Goal: Information Seeking & Learning: Learn about a topic

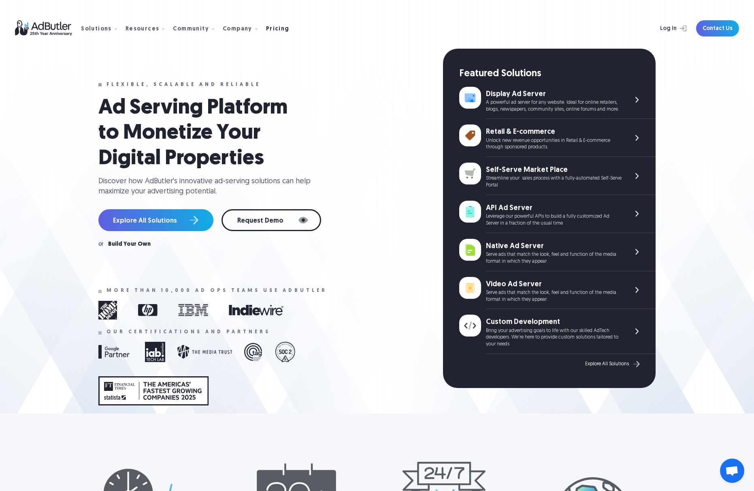
click at [269, 30] on div "Pricing" at bounding box center [277, 29] width 23 height 6
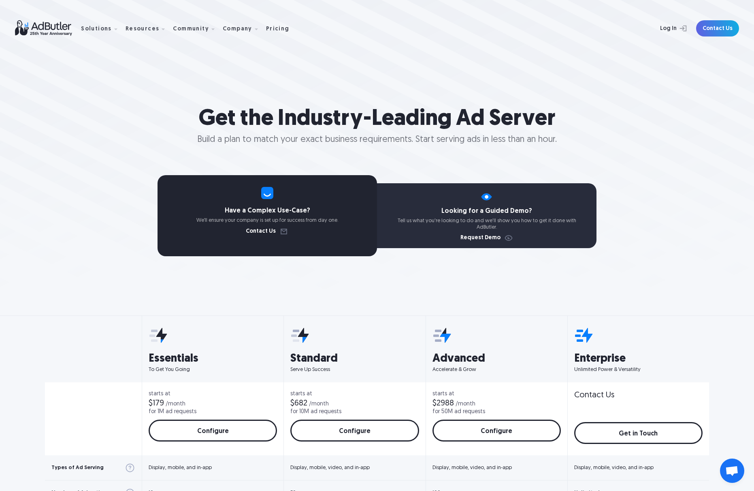
click at [49, 28] on img at bounding box center [48, 28] width 66 height 16
